Goal: Transaction & Acquisition: Purchase product/service

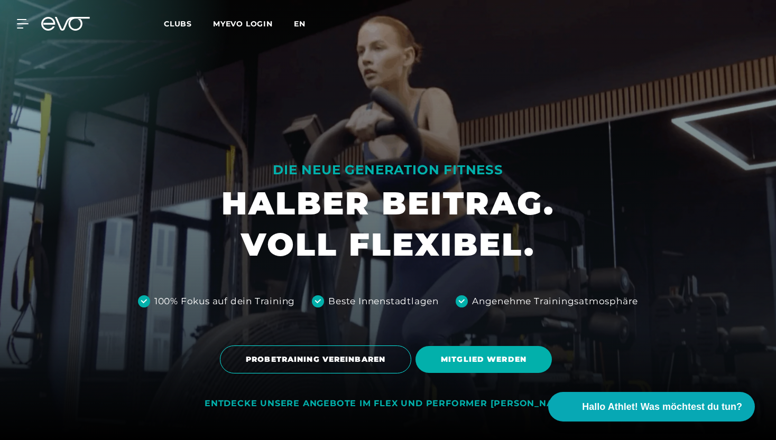
click at [303, 21] on span "en" at bounding box center [300, 24] width 12 height 10
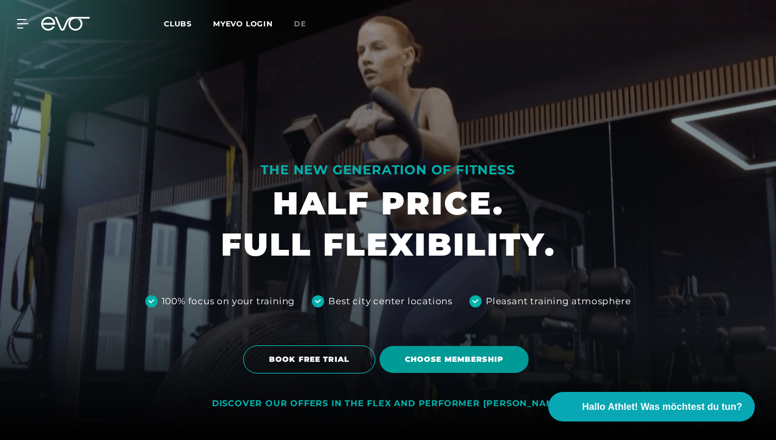
click at [427, 352] on span "Choose membership" at bounding box center [453, 359] width 149 height 27
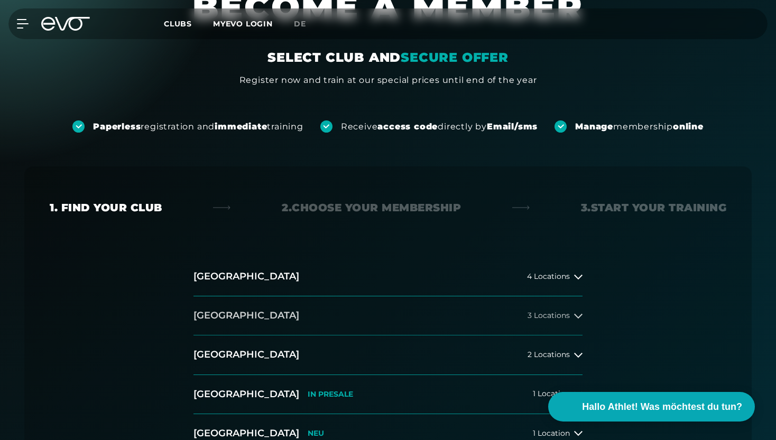
click at [400, 309] on button "[GEOGRAPHIC_DATA] 3 Locations" at bounding box center [387, 315] width 389 height 39
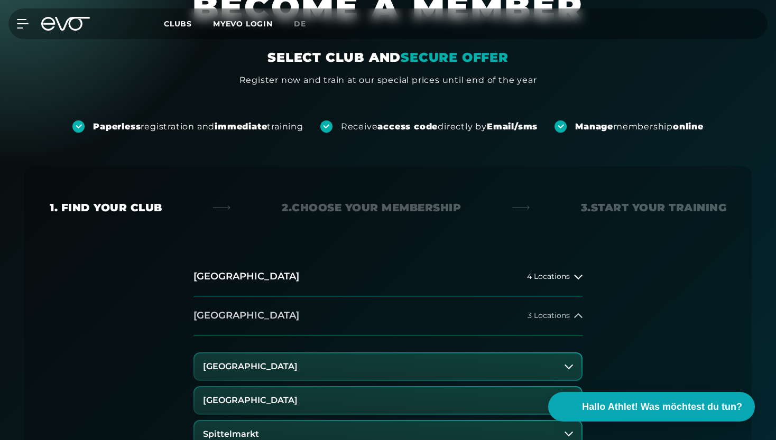
scroll to position [141, 0]
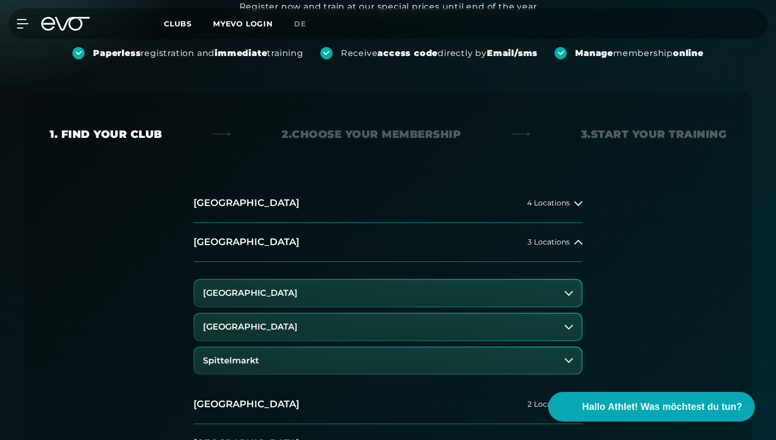
click at [335, 359] on button "Spittelmarkt" at bounding box center [387, 361] width 387 height 26
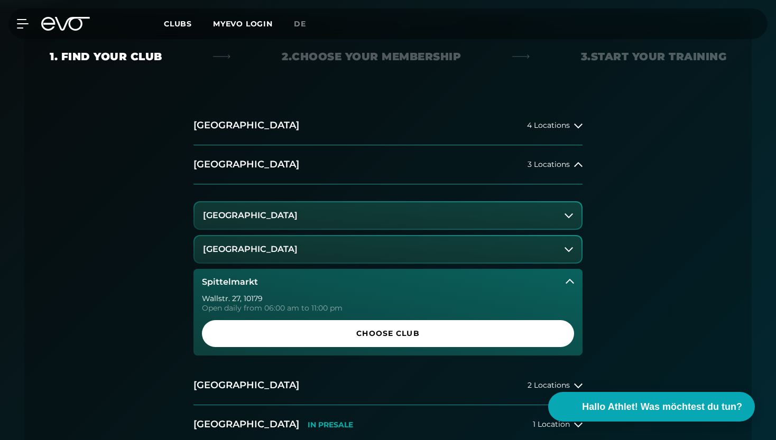
scroll to position [245, 0]
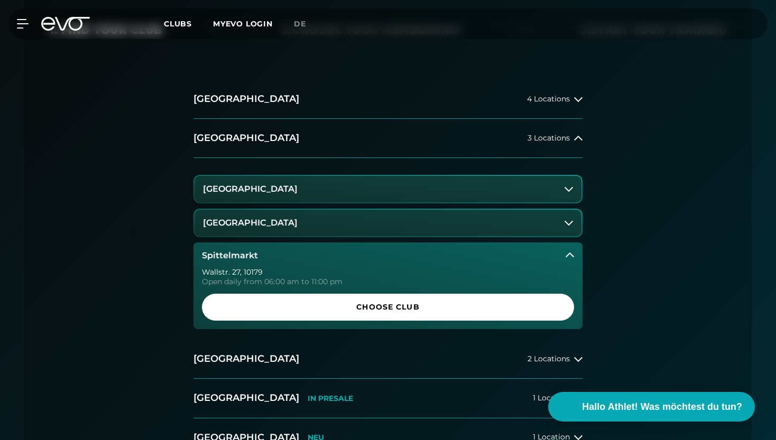
click at [365, 224] on button "[GEOGRAPHIC_DATA]" at bounding box center [387, 223] width 387 height 26
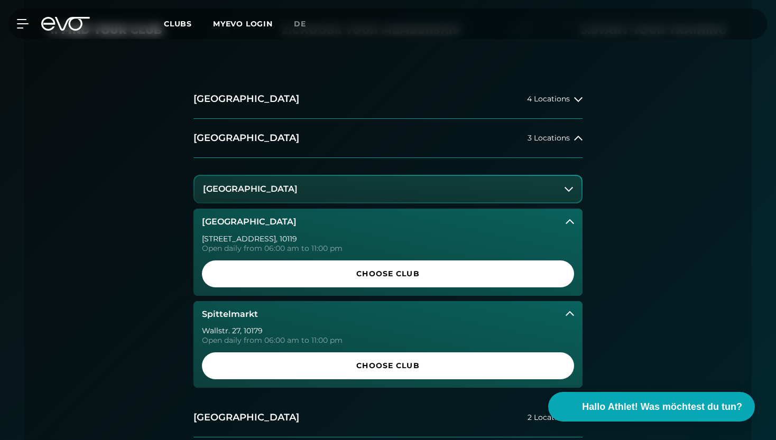
click at [365, 193] on button "[GEOGRAPHIC_DATA]" at bounding box center [387, 189] width 387 height 26
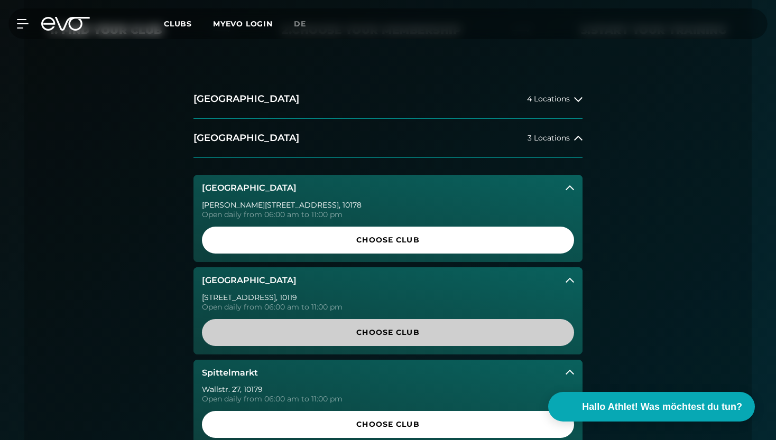
click at [346, 325] on span "Choose Club" at bounding box center [388, 332] width 372 height 27
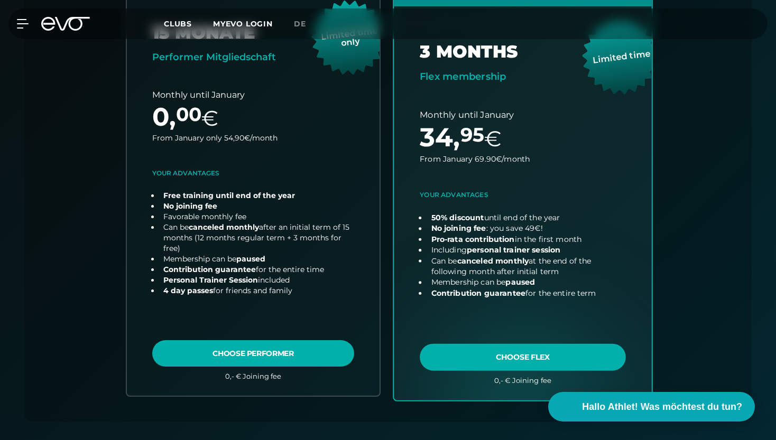
scroll to position [394, 0]
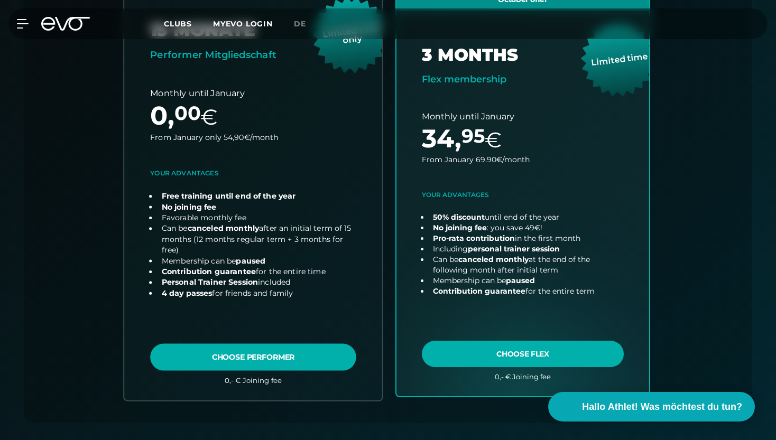
click at [244, 273] on link "choose plan" at bounding box center [253, 192] width 258 height 415
